Goal: Information Seeking & Learning: Stay updated

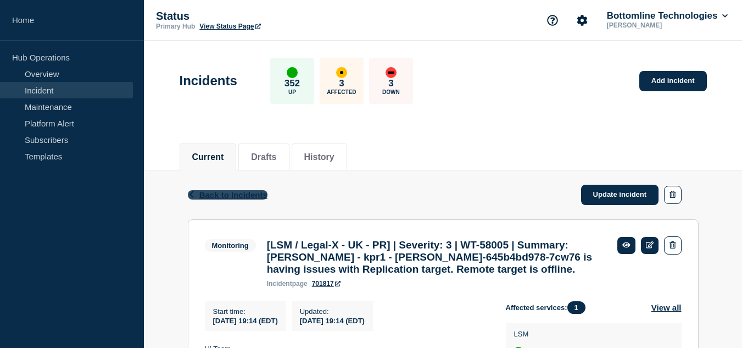
click at [196, 192] on button "Back Back to Incidents" at bounding box center [228, 194] width 80 height 9
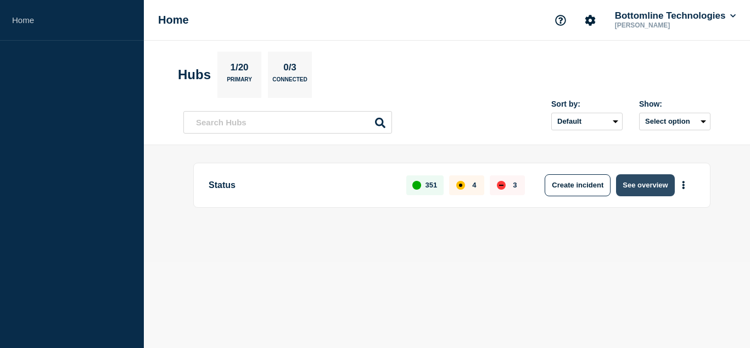
click at [646, 183] on button "See overview" at bounding box center [645, 185] width 58 height 22
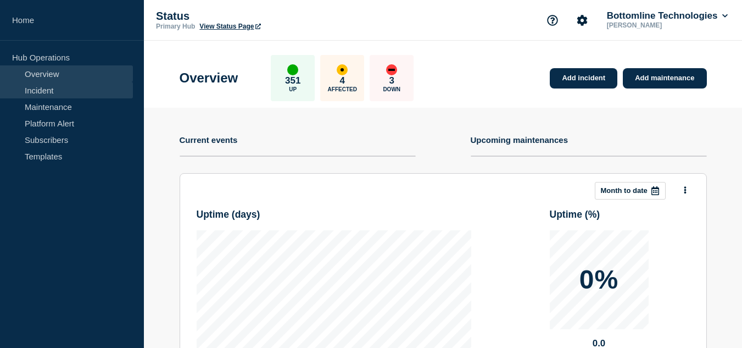
click at [70, 92] on link "Incident" at bounding box center [66, 90] width 133 height 16
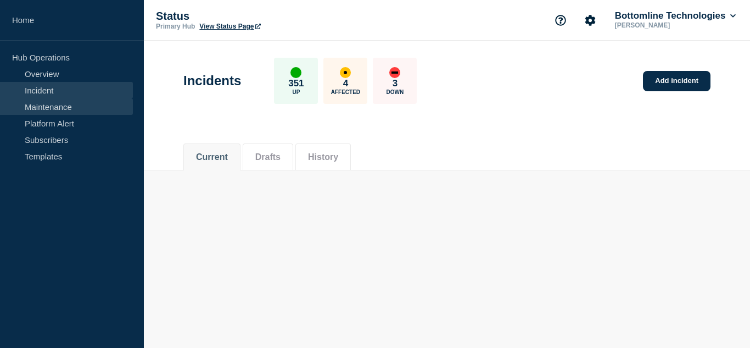
click at [72, 108] on link "Maintenance" at bounding box center [66, 106] width 133 height 16
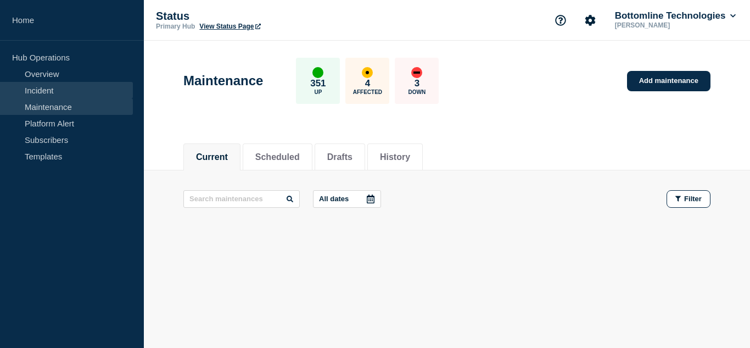
click at [64, 98] on link "Incident" at bounding box center [66, 90] width 133 height 16
